Goal: Find specific page/section: Find specific page/section

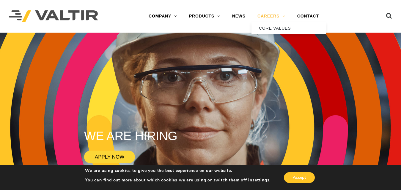
click at [279, 20] on link "CAREERS" at bounding box center [271, 16] width 40 height 12
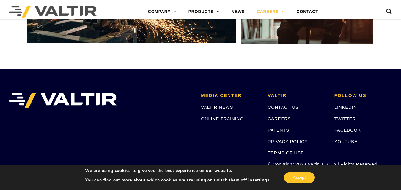
scroll to position [1107, 0]
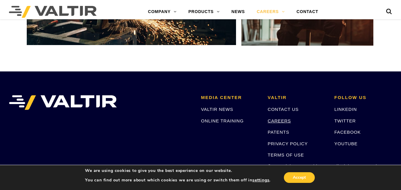
click at [271, 121] on link "CAREERS" at bounding box center [279, 121] width 23 height 5
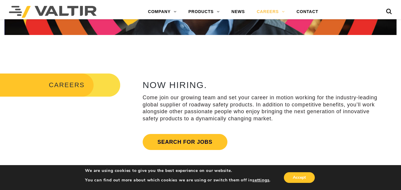
scroll to position [149, 0]
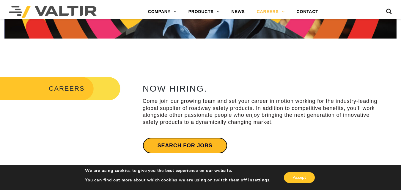
click at [220, 141] on link "Search for jobs" at bounding box center [185, 146] width 85 height 16
click at [197, 148] on link "Search for jobs" at bounding box center [185, 146] width 85 height 16
